Goal: Register for event/course

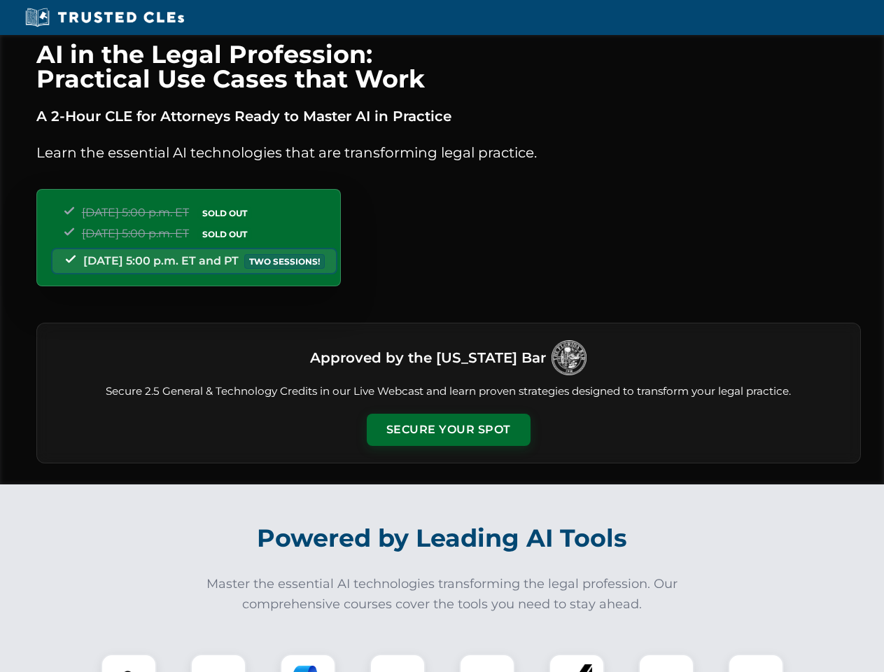
click at [448, 430] on button "Secure Your Spot" at bounding box center [449, 430] width 164 height 32
click at [129, 663] on img at bounding box center [129, 682] width 41 height 41
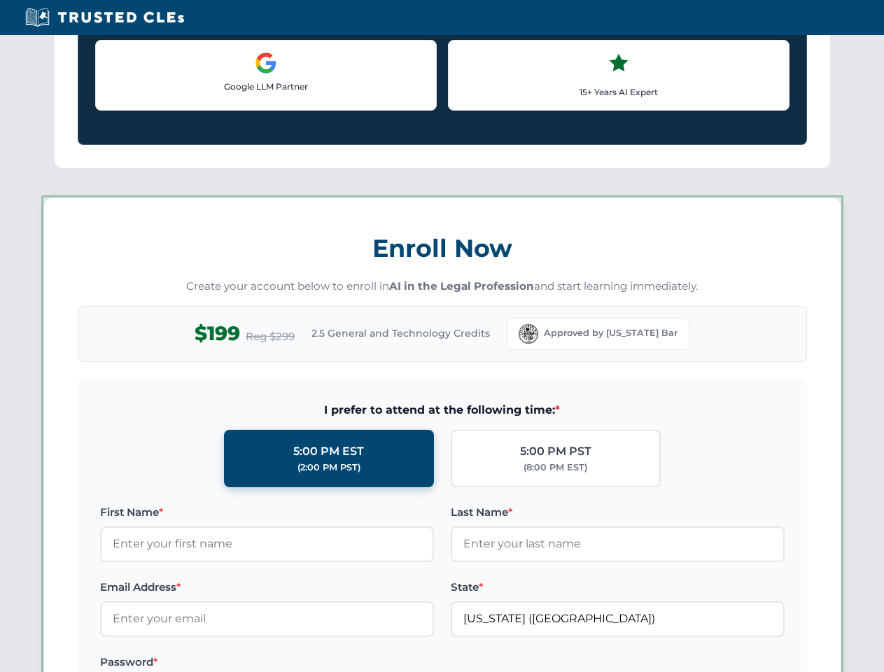
click at [308, 663] on label "Password *" at bounding box center [267, 662] width 334 height 17
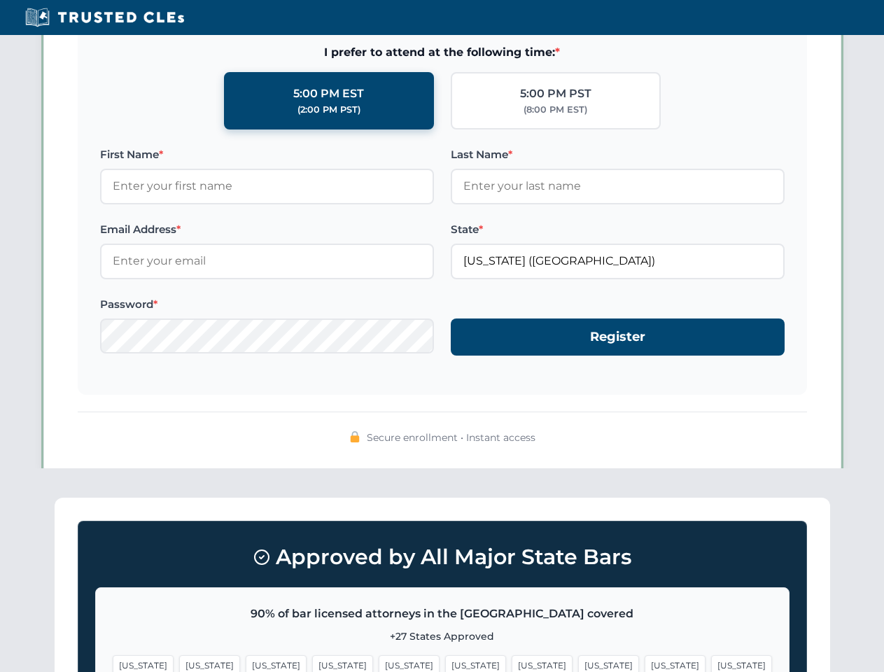
click at [645, 663] on span "[US_STATE]" at bounding box center [675, 665] width 61 height 20
